Goal: Book appointment/travel/reservation

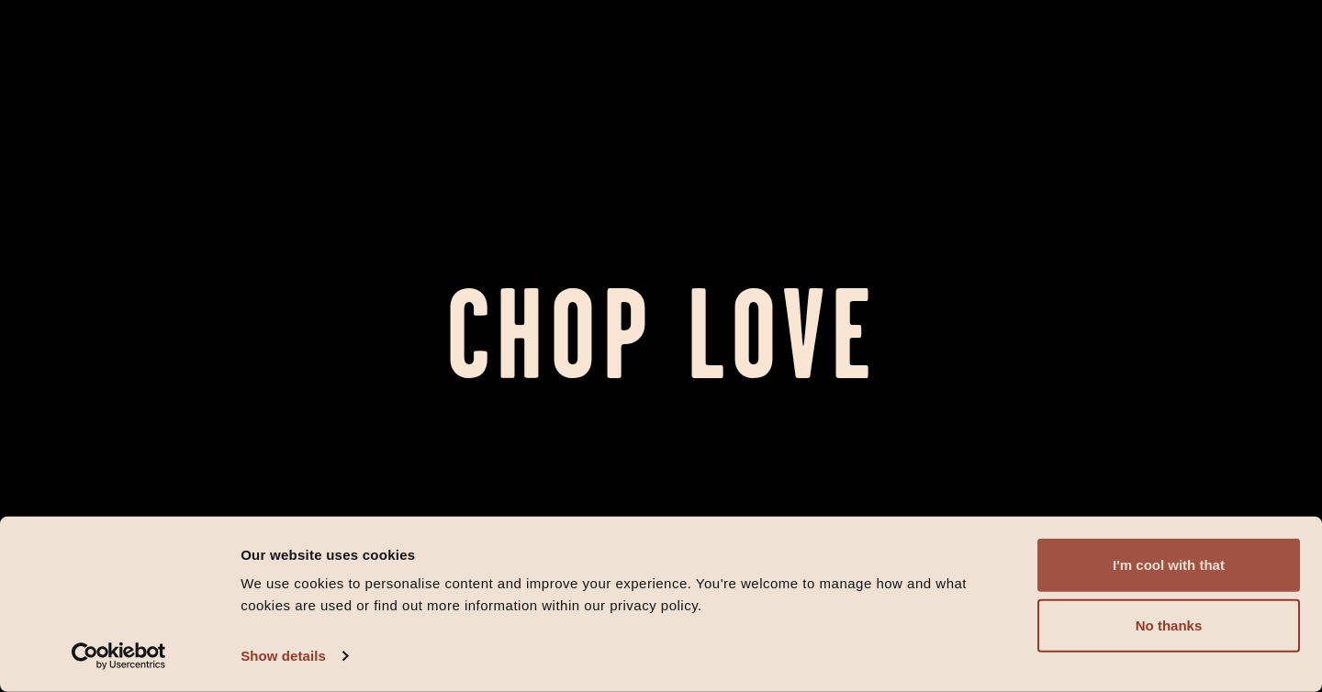
click at [1245, 546] on button "I'm cool with that" at bounding box center [1168, 565] width 262 height 53
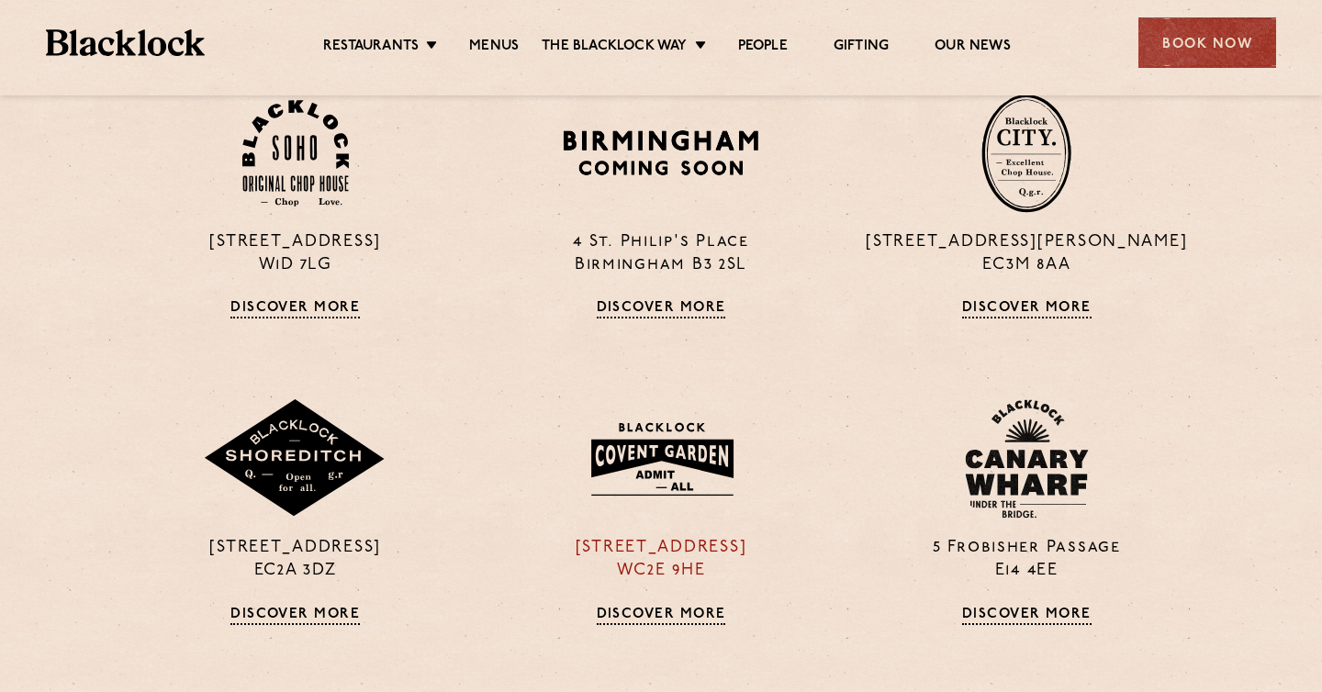
scroll to position [1335, 0]
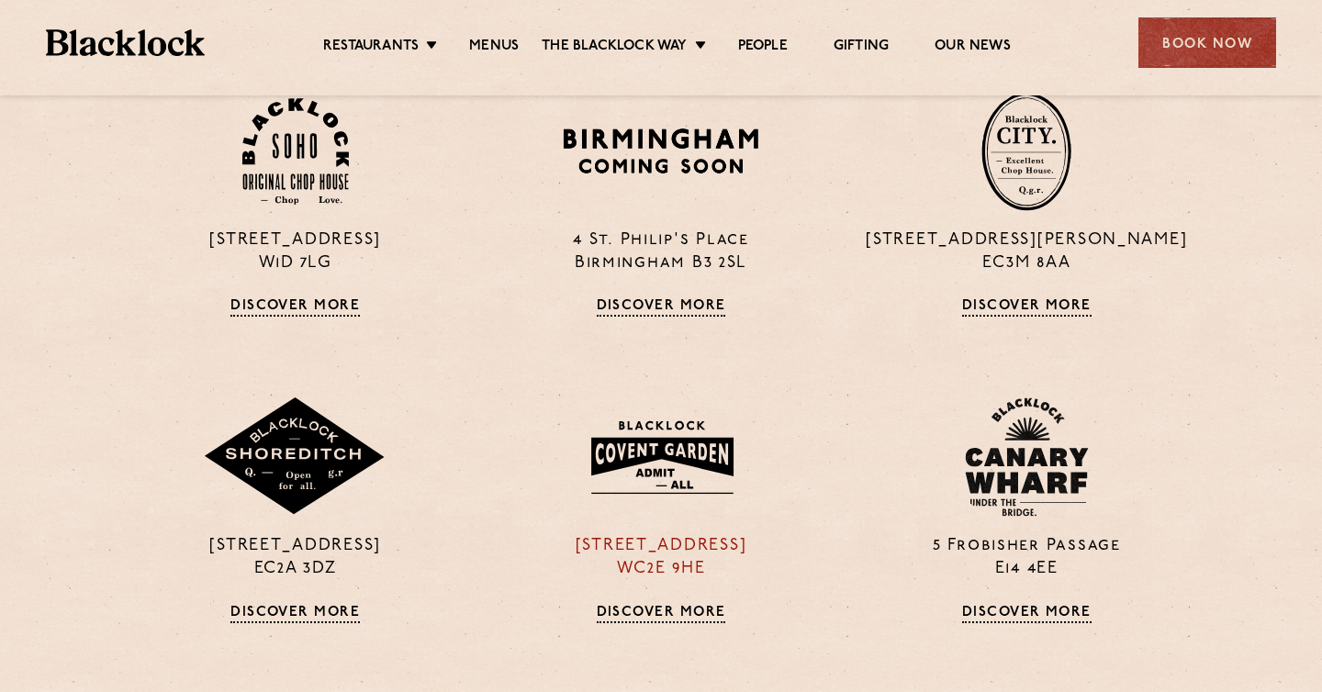
click at [637, 524] on div "16a Bedford Street WC2E 9HE Discover More" at bounding box center [660, 509] width 365 height 225
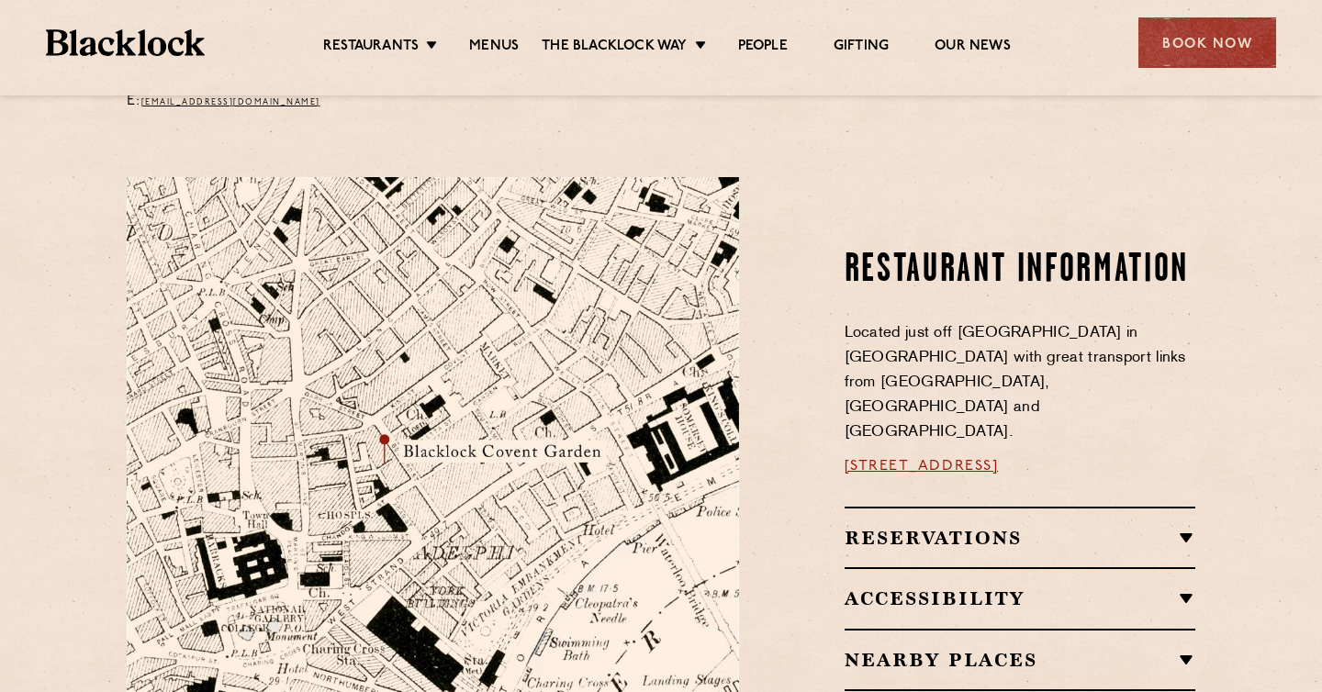
scroll to position [878, 0]
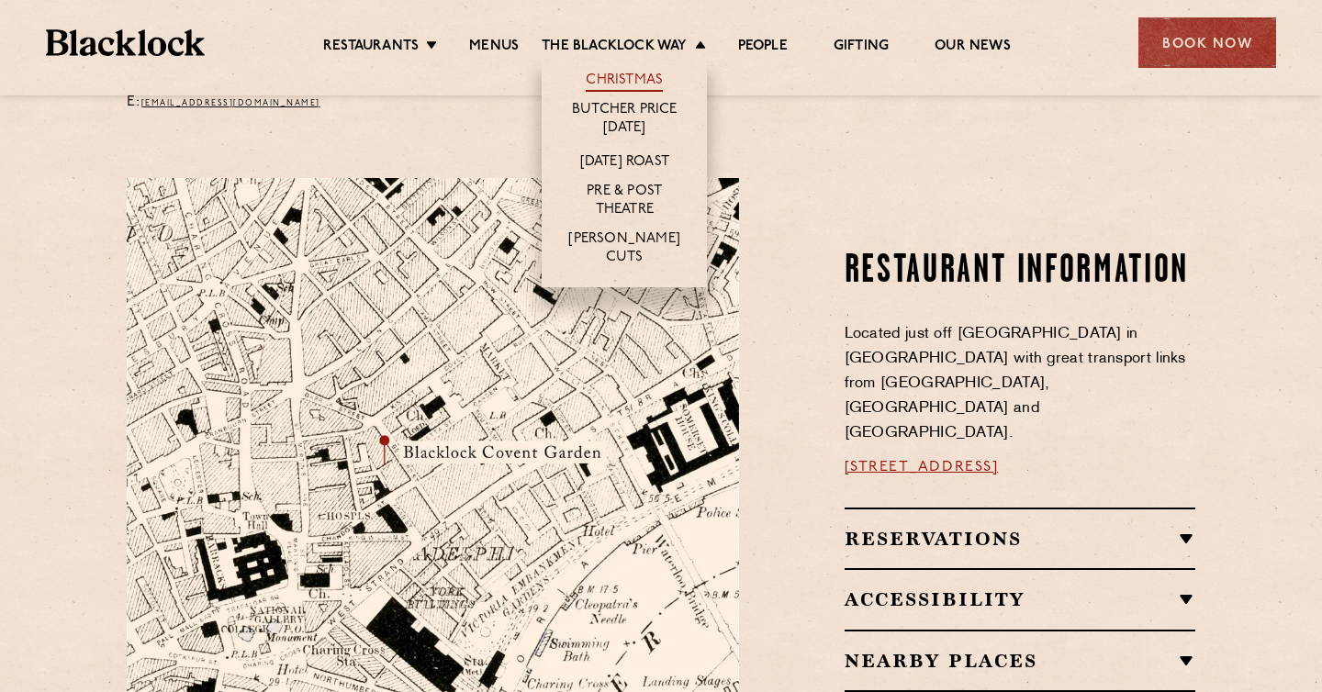
click at [627, 82] on link "Christmas" at bounding box center [624, 82] width 77 height 20
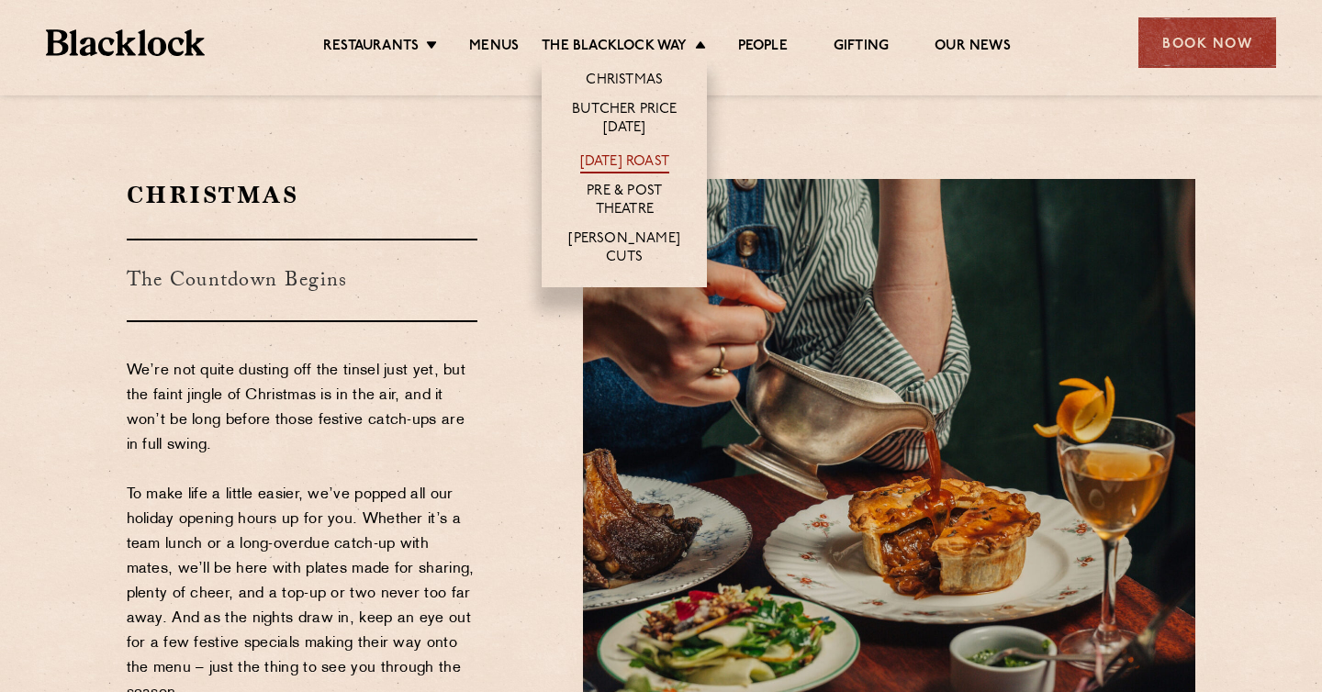
click at [617, 163] on link "[DATE] Roast" at bounding box center [624, 163] width 89 height 20
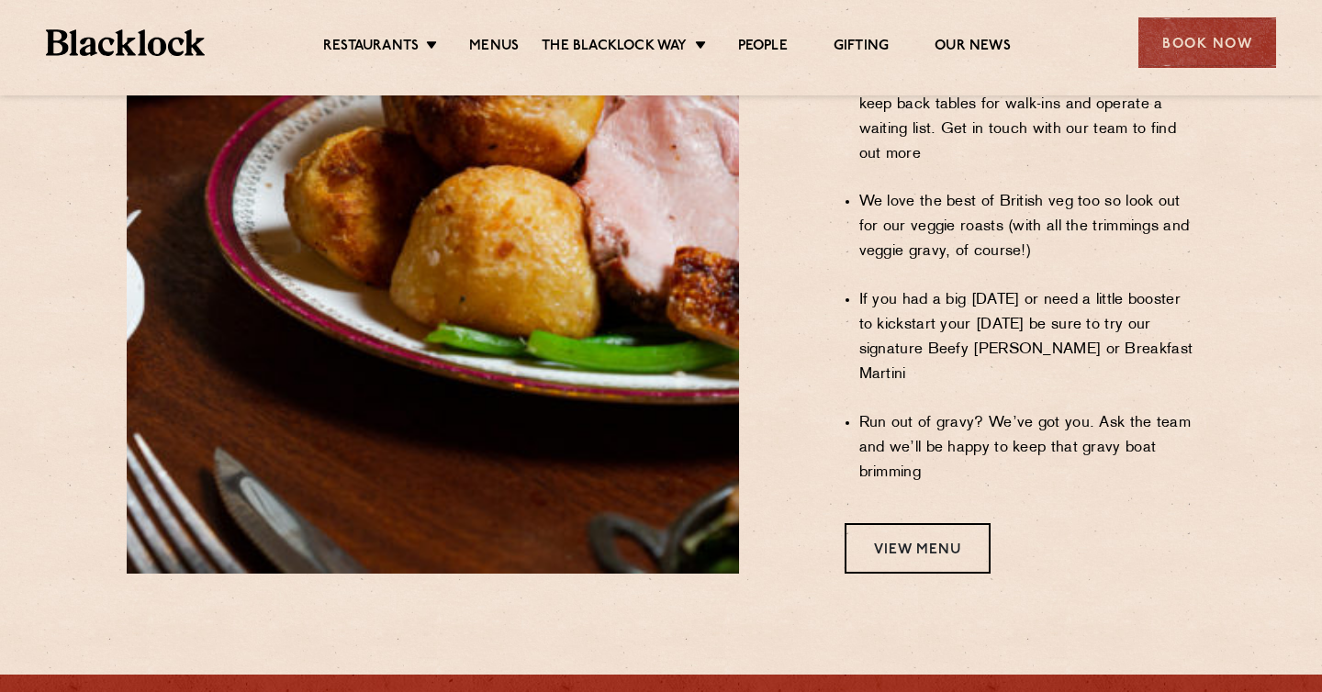
scroll to position [1547, 0]
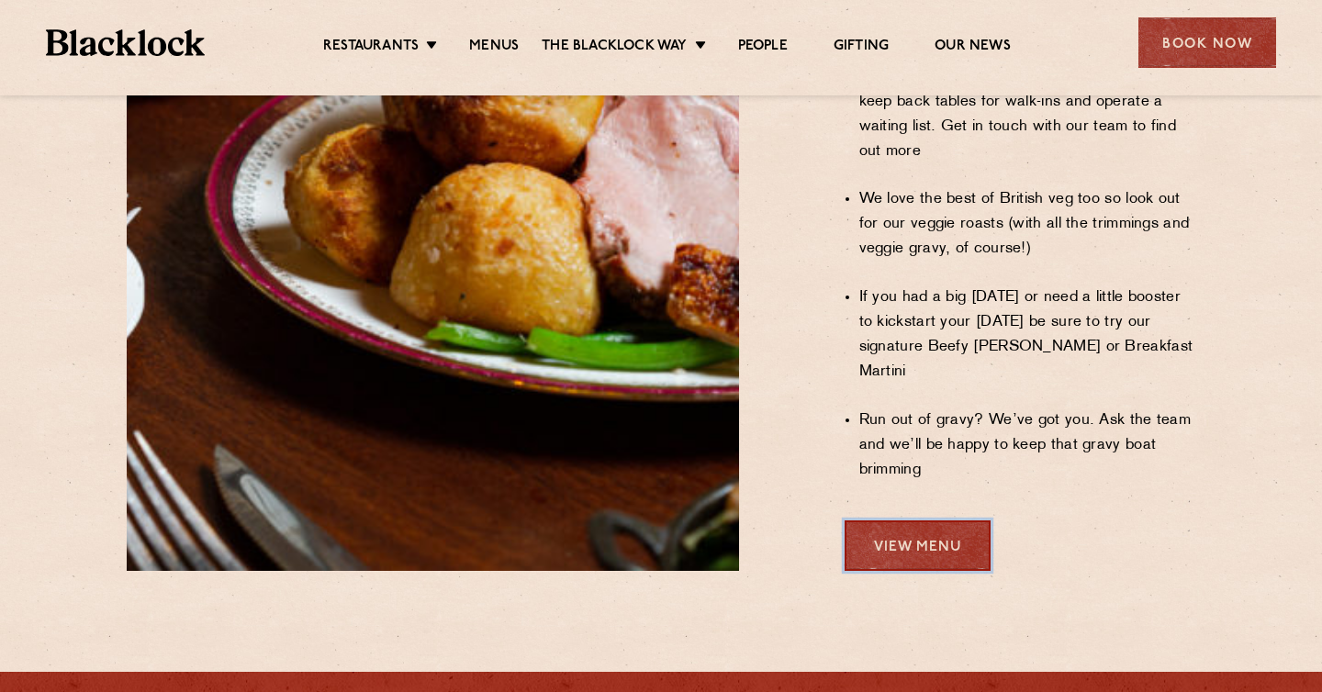
click at [938, 520] on link "View Menu" at bounding box center [917, 545] width 146 height 50
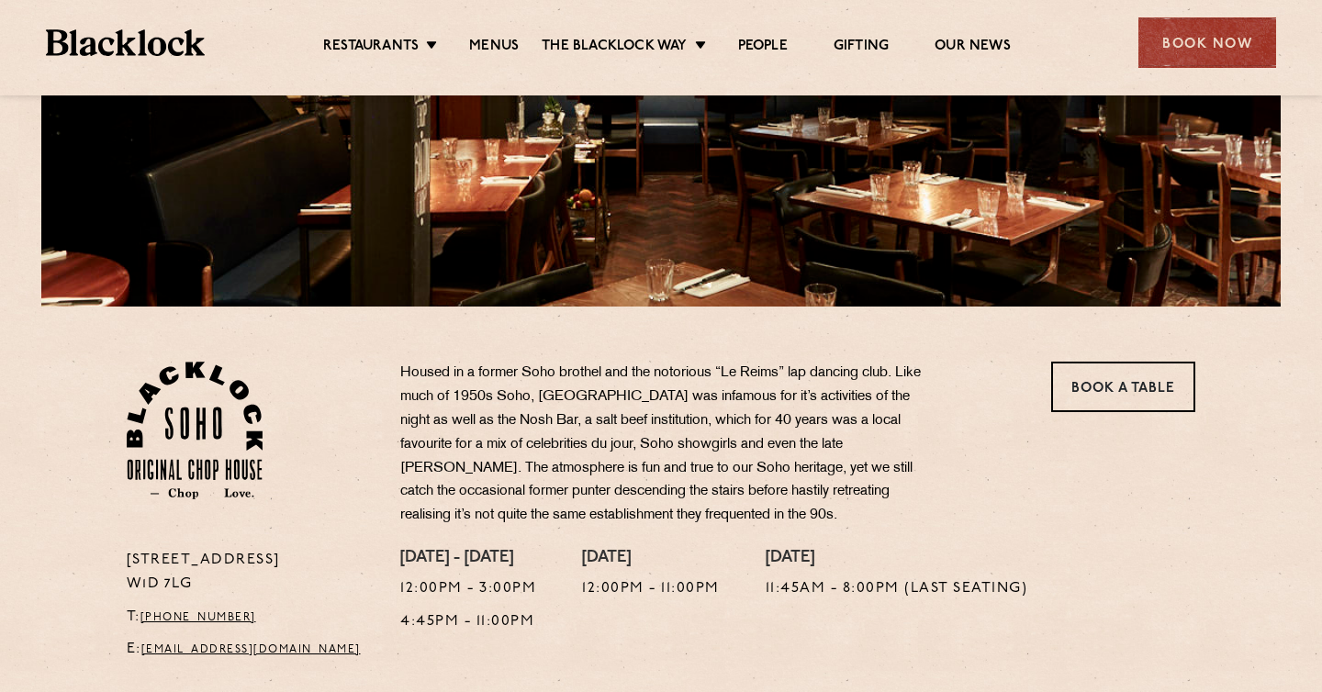
scroll to position [352, 0]
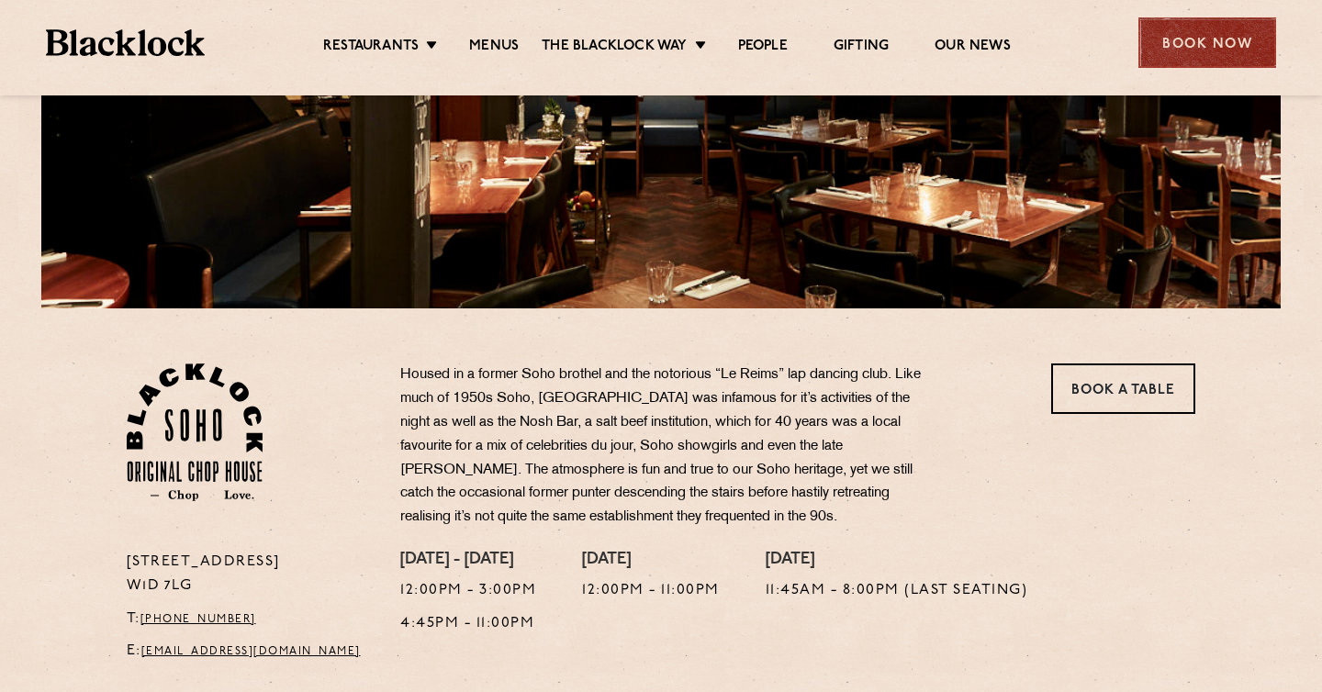
click at [1226, 58] on div "Book Now" at bounding box center [1207, 42] width 138 height 50
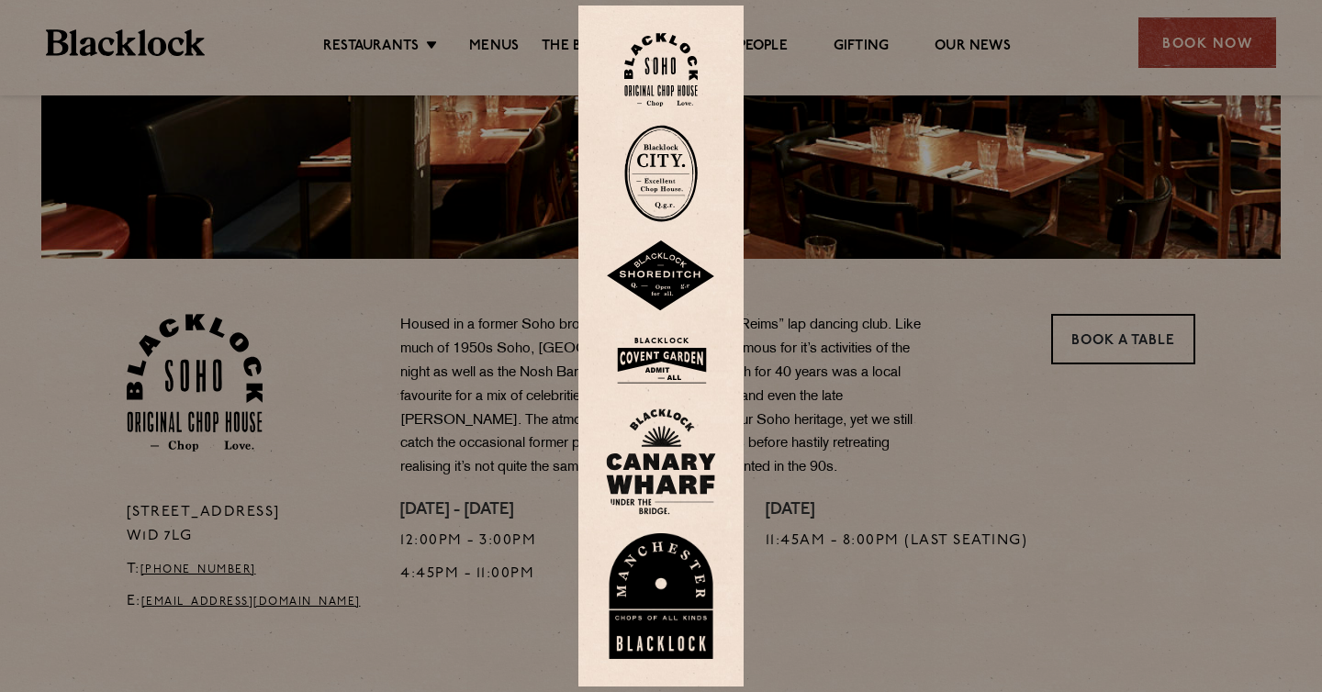
scroll to position [423, 0]
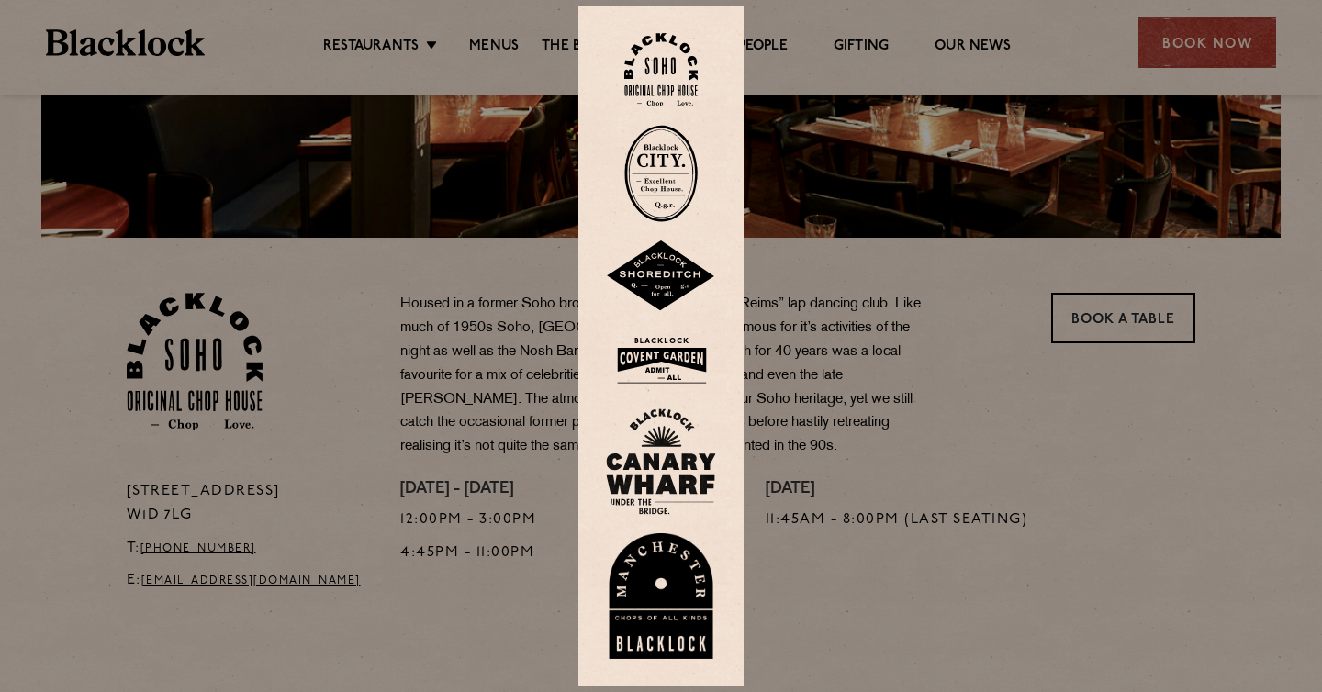
click at [652, 355] on img at bounding box center [661, 360] width 110 height 60
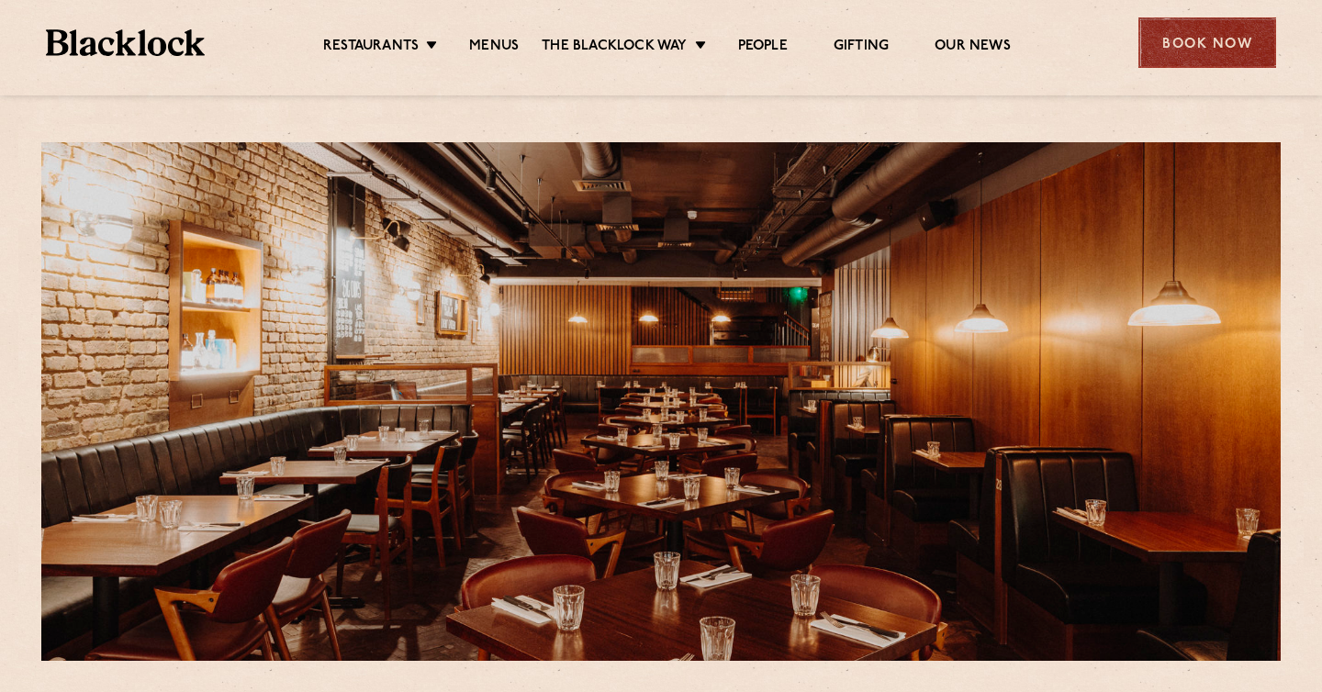
click at [1189, 62] on div "Book Now" at bounding box center [1207, 42] width 138 height 50
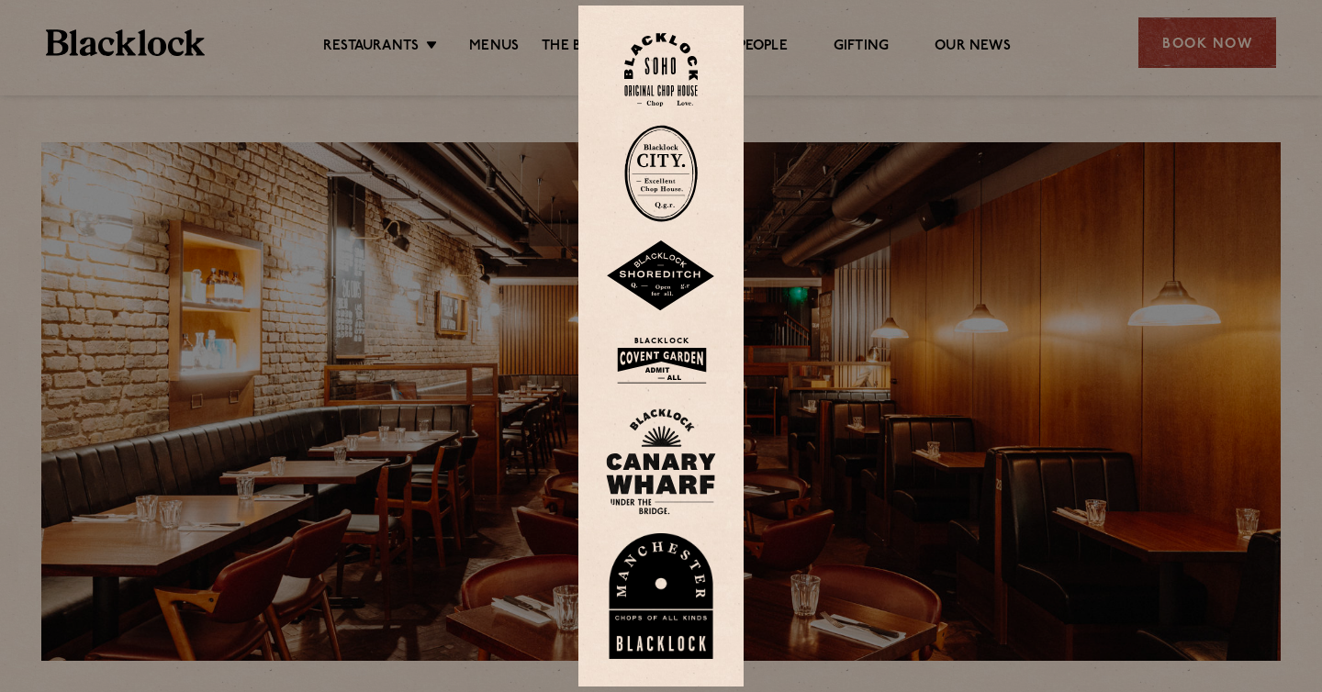
click at [662, 73] on img at bounding box center [660, 70] width 73 height 74
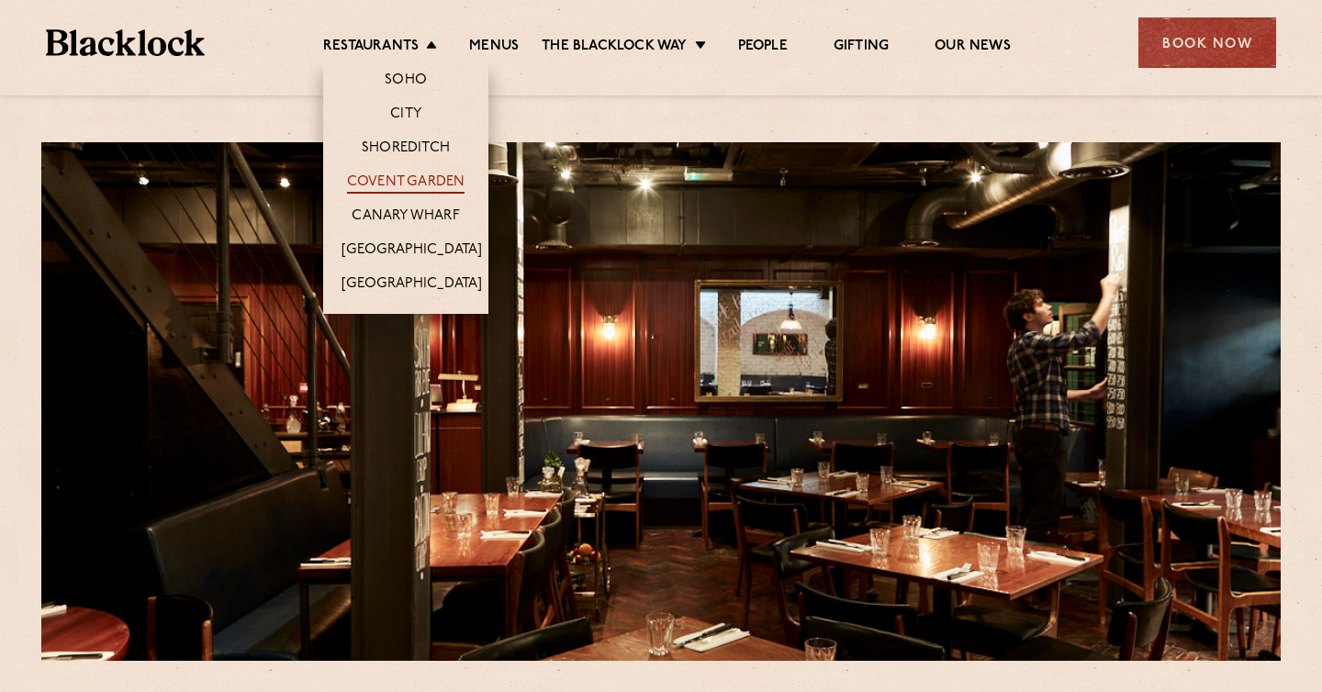
click at [405, 189] on link "Covent Garden" at bounding box center [406, 183] width 118 height 20
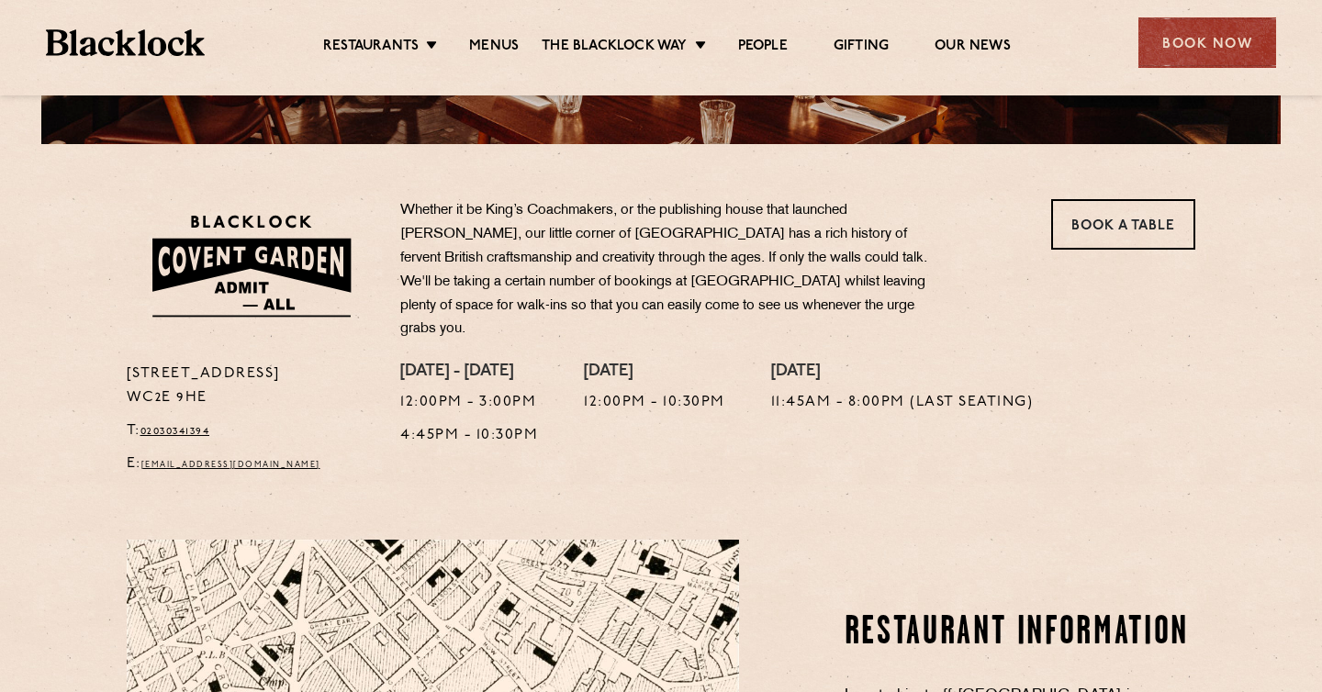
scroll to position [516, 0]
